Goal: Information Seeking & Learning: Learn about a topic

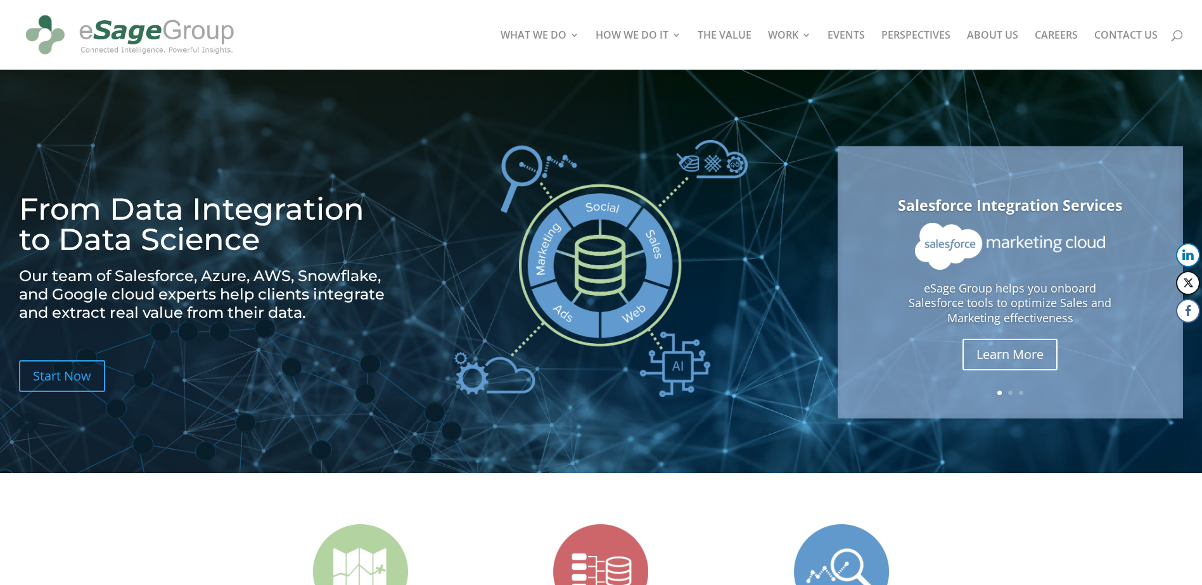
click at [982, 34] on link "ABOUT US" at bounding box center [992, 49] width 51 height 39
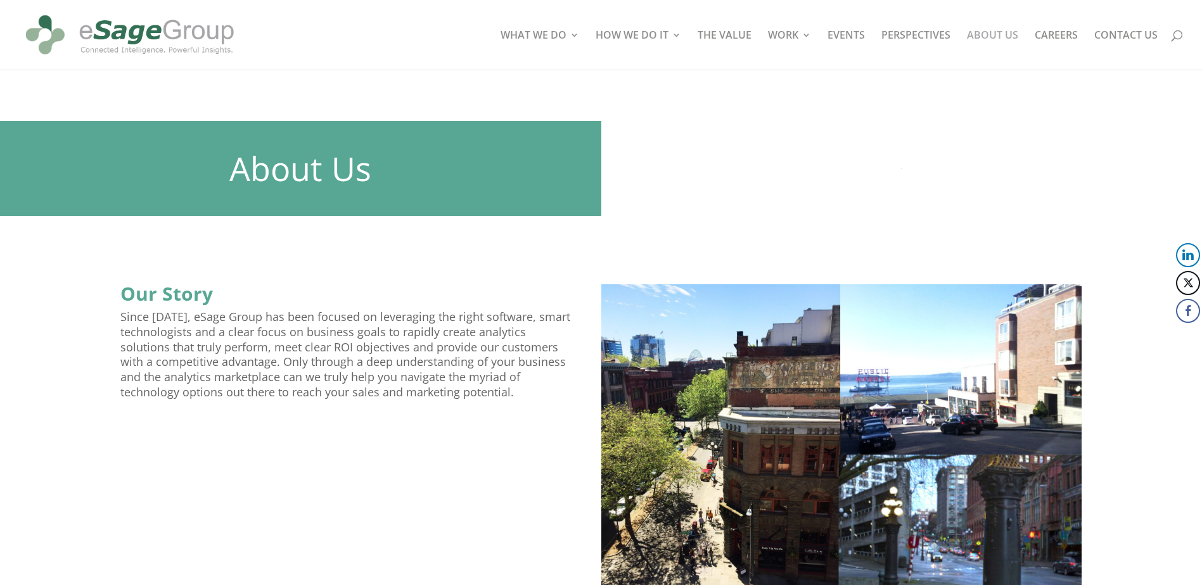
click at [991, 35] on link "ABOUT US" at bounding box center [992, 49] width 51 height 39
click at [551, 31] on link "WHAT WE DO" at bounding box center [539, 49] width 79 height 39
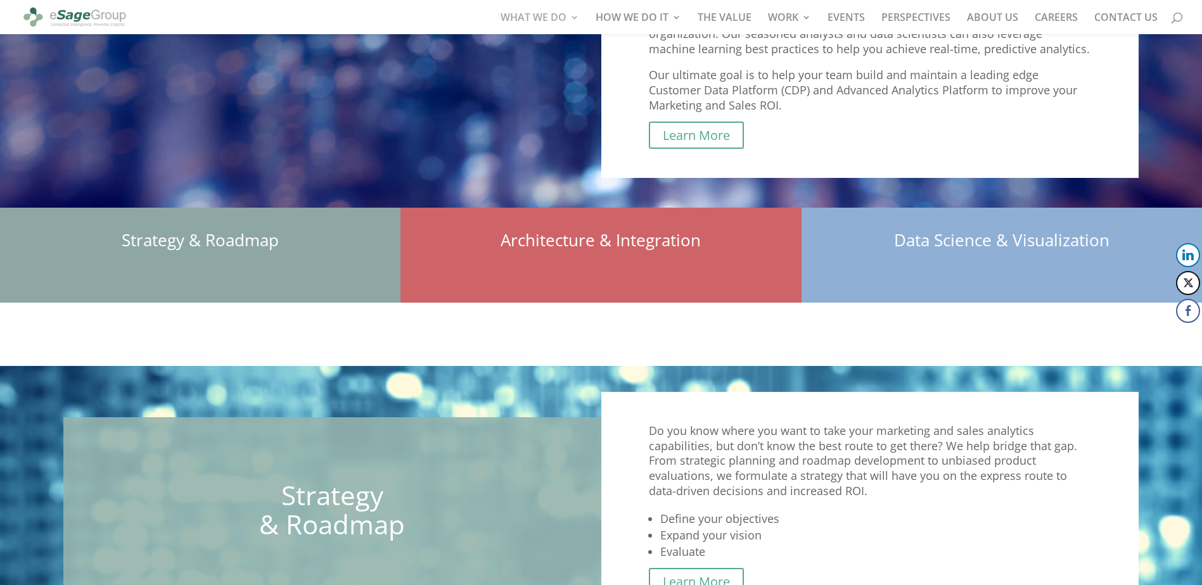
scroll to position [443, 0]
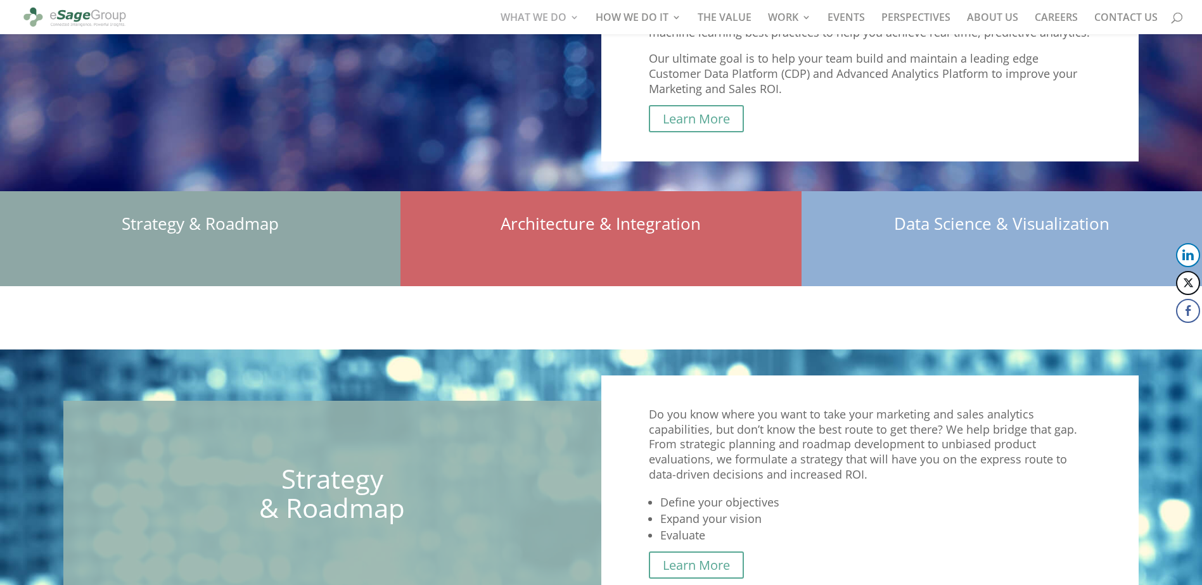
click at [543, 227] on h1 "Architecture & Integration" at bounding box center [600, 226] width 400 height 23
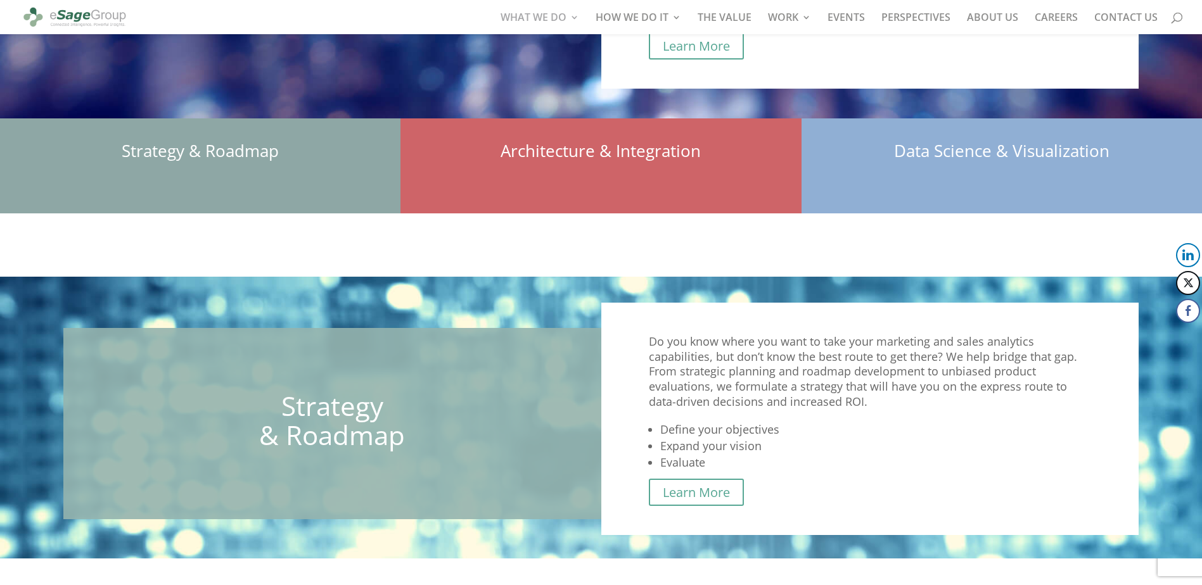
scroll to position [634, 0]
